Goal: Use online tool/utility: Utilize a website feature to perform a specific function

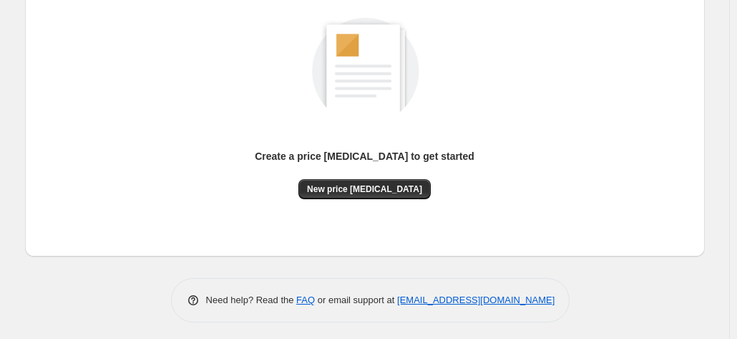
scroll to position [197, 0]
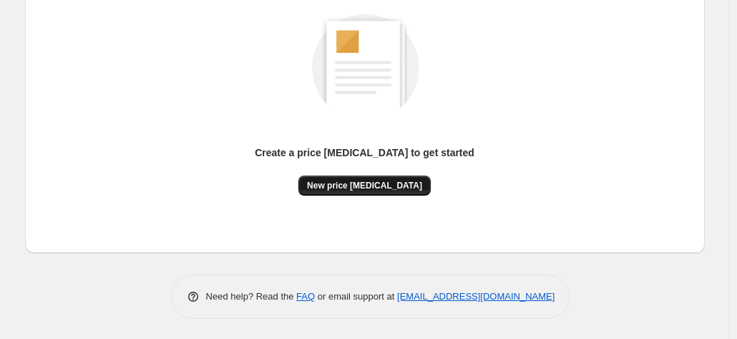
click at [382, 183] on span "New price [MEDICAL_DATA]" at bounding box center [364, 185] width 115 height 11
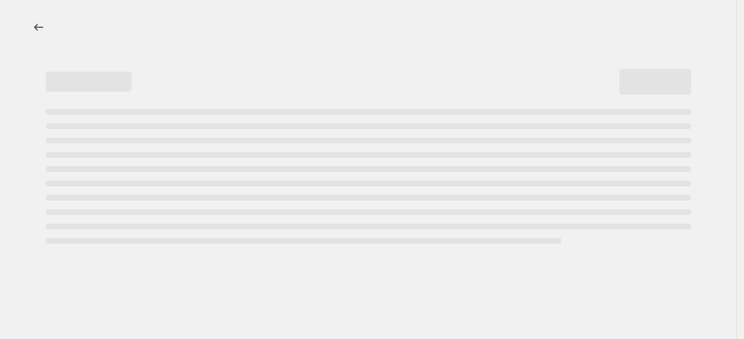
select select "percentage"
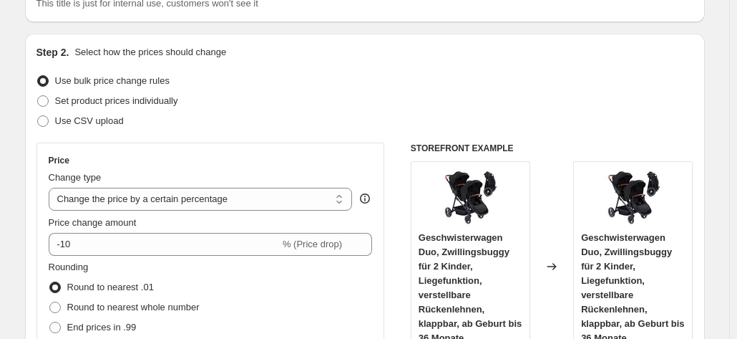
scroll to position [143, 0]
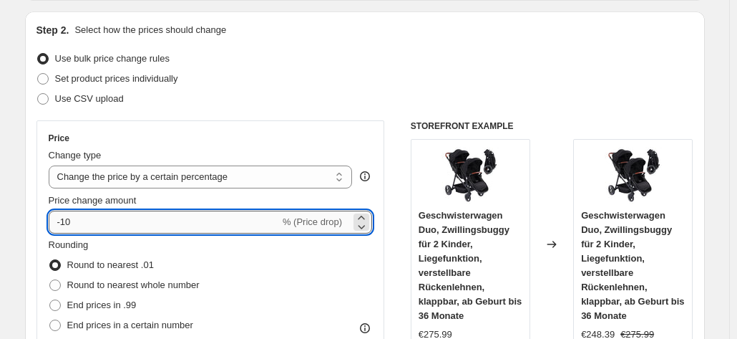
click at [81, 226] on input "-10" at bounding box center [164, 221] width 231 height 23
type input "-1"
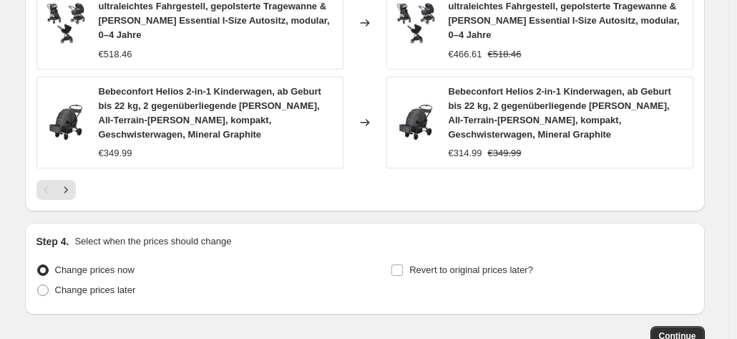
scroll to position [1198, 0]
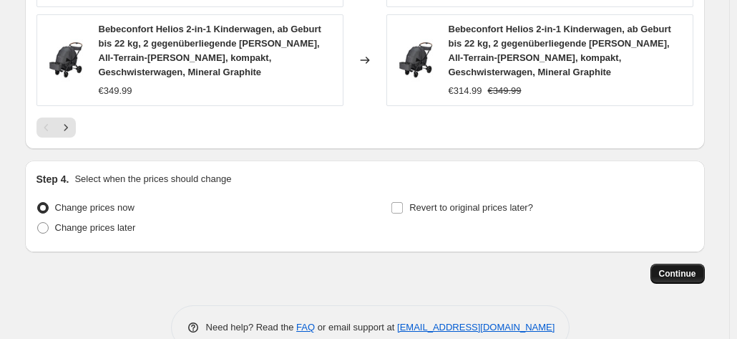
type input "-25"
click at [686, 263] on button "Continue" at bounding box center [678, 273] width 54 height 20
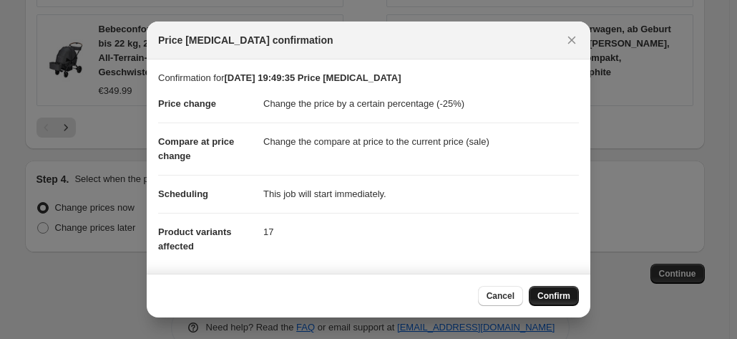
click at [561, 295] on span "Confirm" at bounding box center [554, 295] width 33 height 11
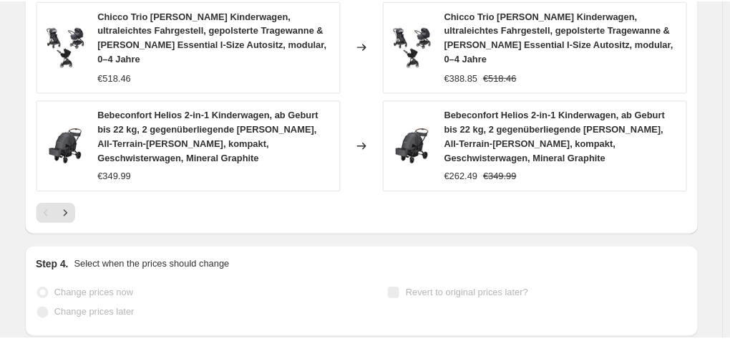
scroll to position [1235, 0]
